Goal: Navigation & Orientation: Go to known website

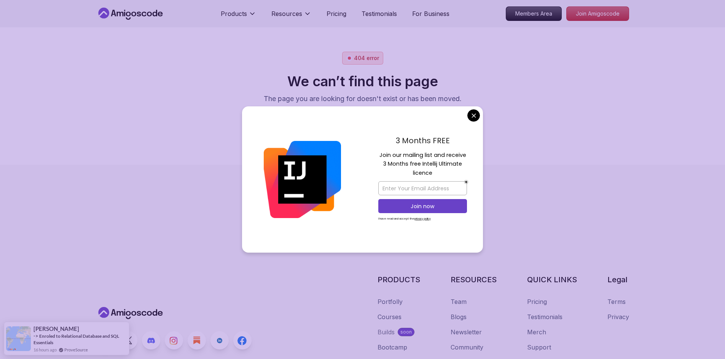
click at [474, 114] on body "Products Resources Pricing Testimonials For Business Members Area Join Amigosco…" at bounding box center [362, 179] width 725 height 359
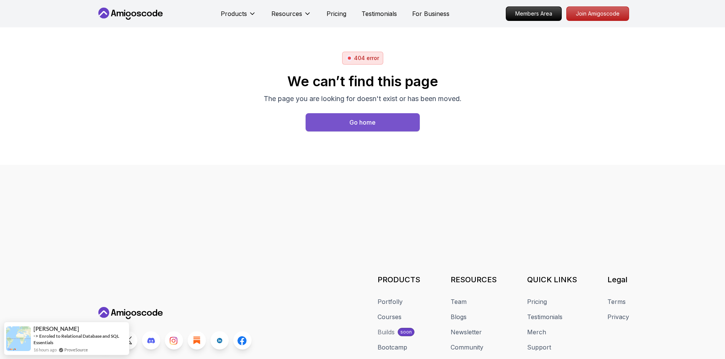
click at [391, 125] on button "Go home" at bounding box center [362, 122] width 114 height 18
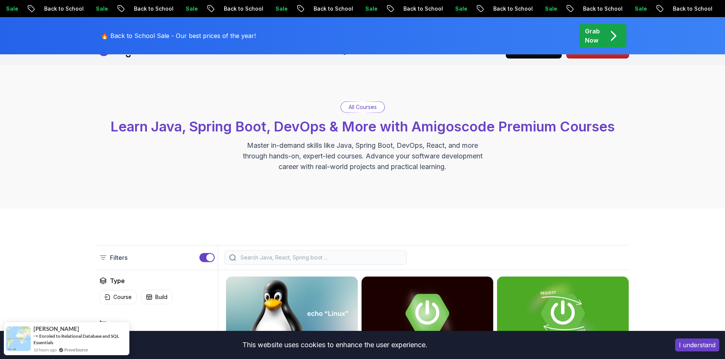
scroll to position [114, 0]
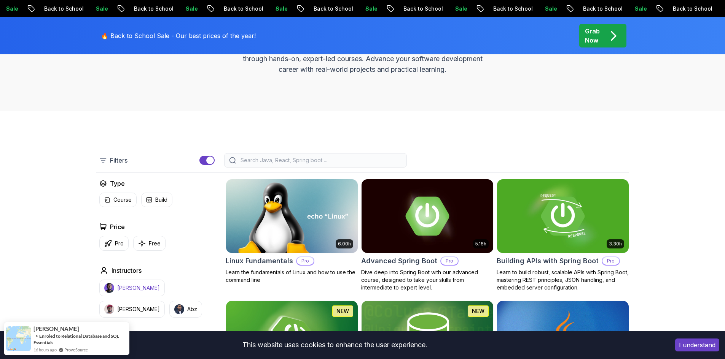
click at [127, 283] on button "[PERSON_NAME]" at bounding box center [131, 288] width 65 height 17
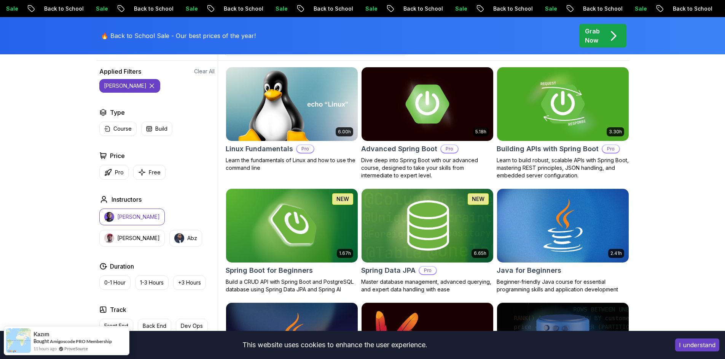
scroll to position [266, 0]
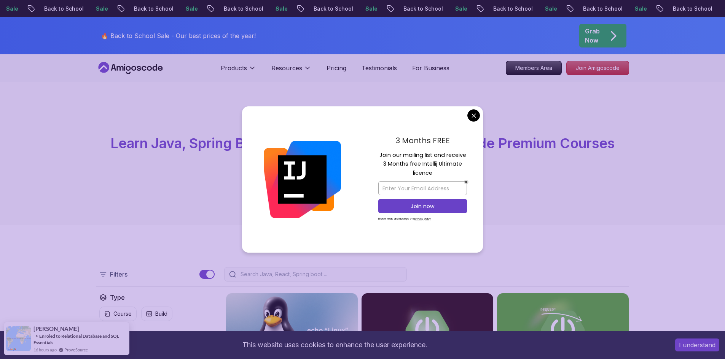
drag, startPoint x: 477, startPoint y: 116, endPoint x: 463, endPoint y: 129, distance: 18.8
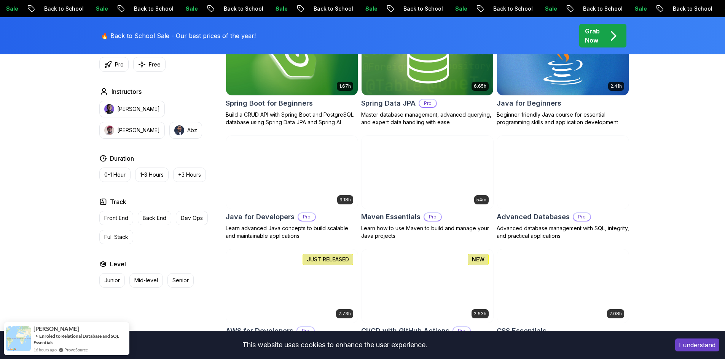
scroll to position [571, 0]
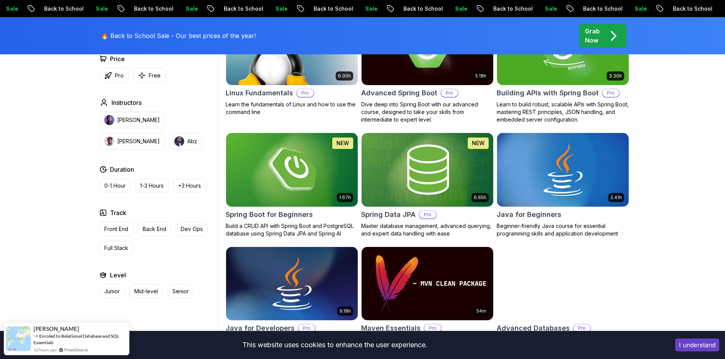
scroll to position [152, 0]
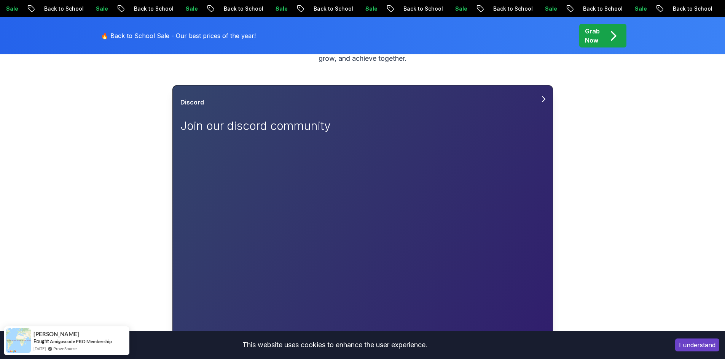
scroll to position [114, 0]
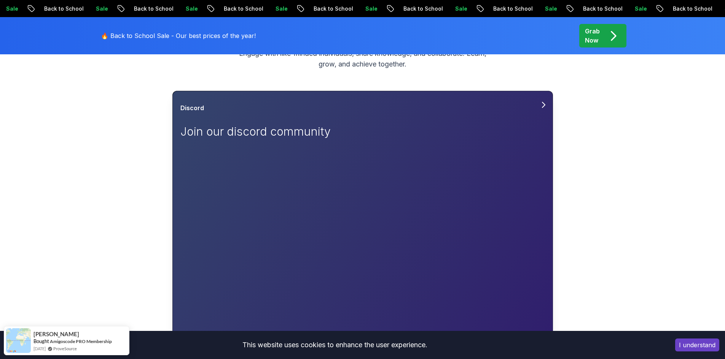
click at [542, 105] on icon at bounding box center [543, 104] width 9 height 9
click at [496, 118] on div "Discord Join our discord community" at bounding box center [362, 123] width 364 height 41
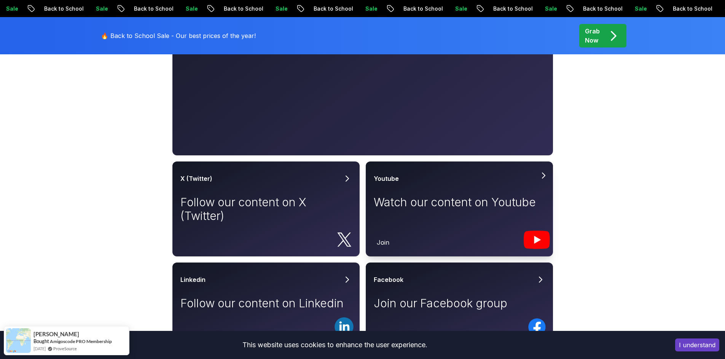
scroll to position [342, 0]
